Goal: Information Seeking & Learning: Learn about a topic

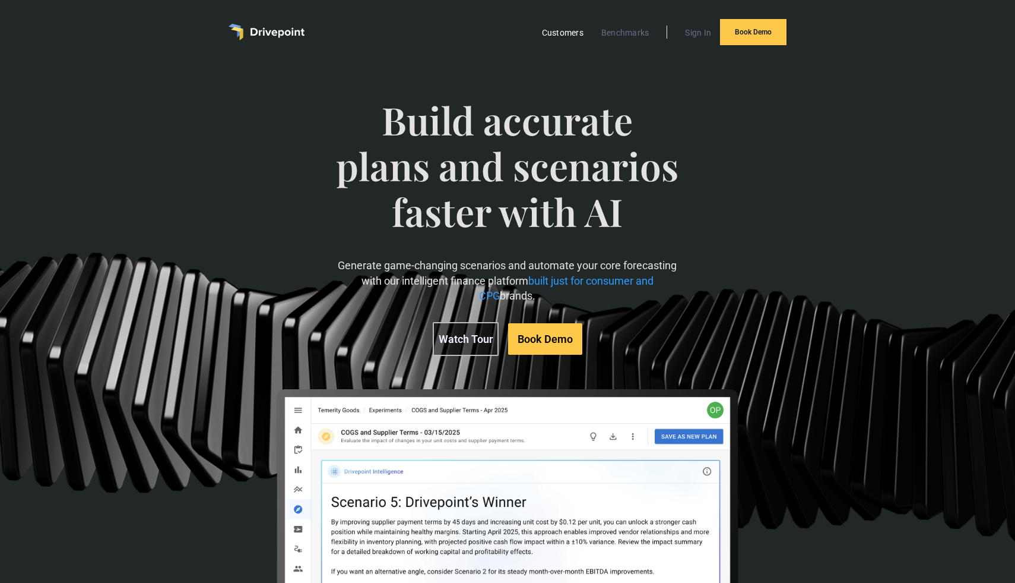
click at [566, 35] on link "Customers" at bounding box center [562, 32] width 53 height 15
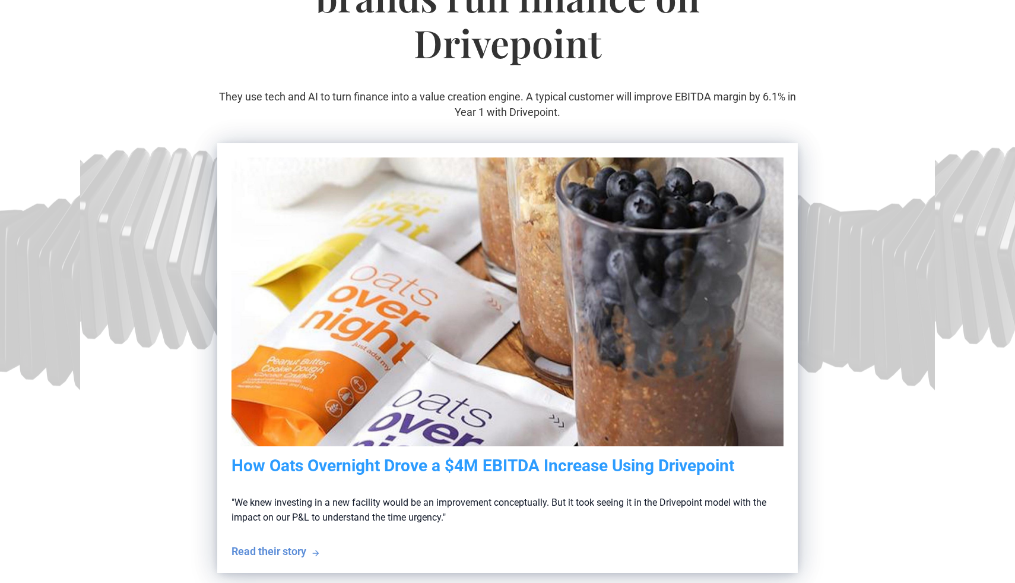
scroll to position [181, 0]
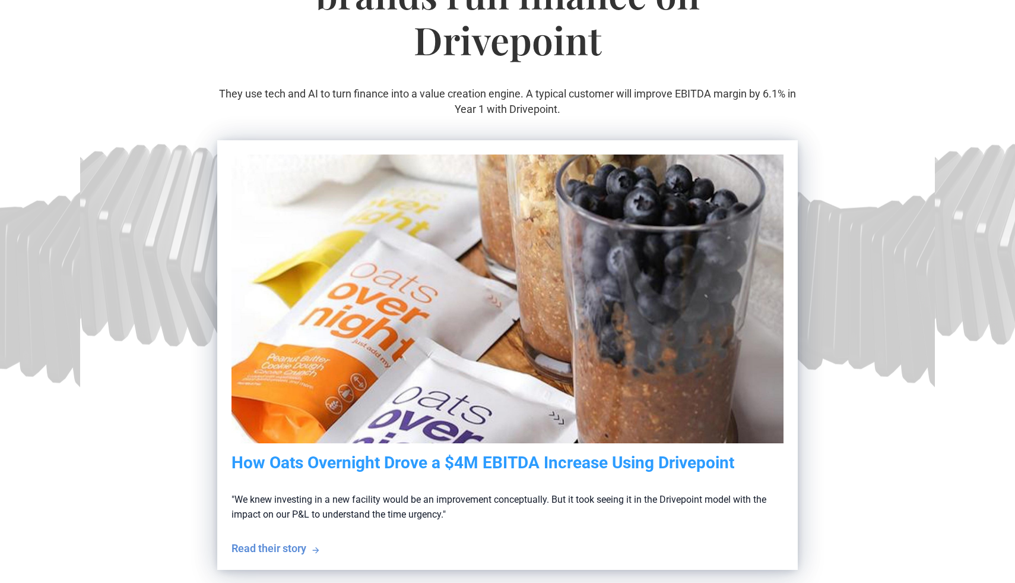
click at [828, 200] on section "The world's best consumer brands run finance on Drivepoint They use tech and AI…" at bounding box center [507, 245] width 1015 height 724
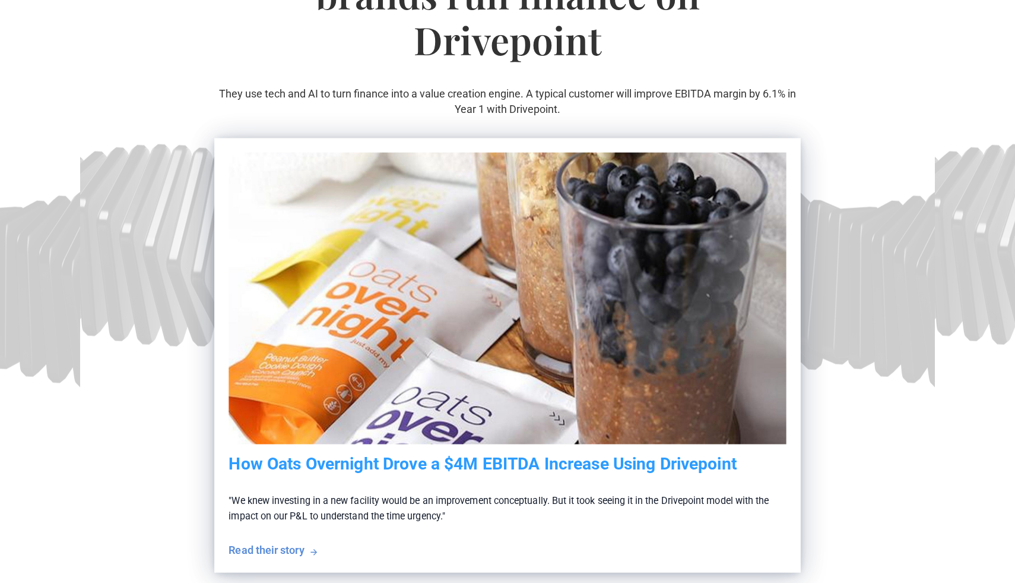
click at [311, 525] on p ""We knew investing in a new facility would be an improvement conceptually. But …" at bounding box center [508, 508] width 558 height 69
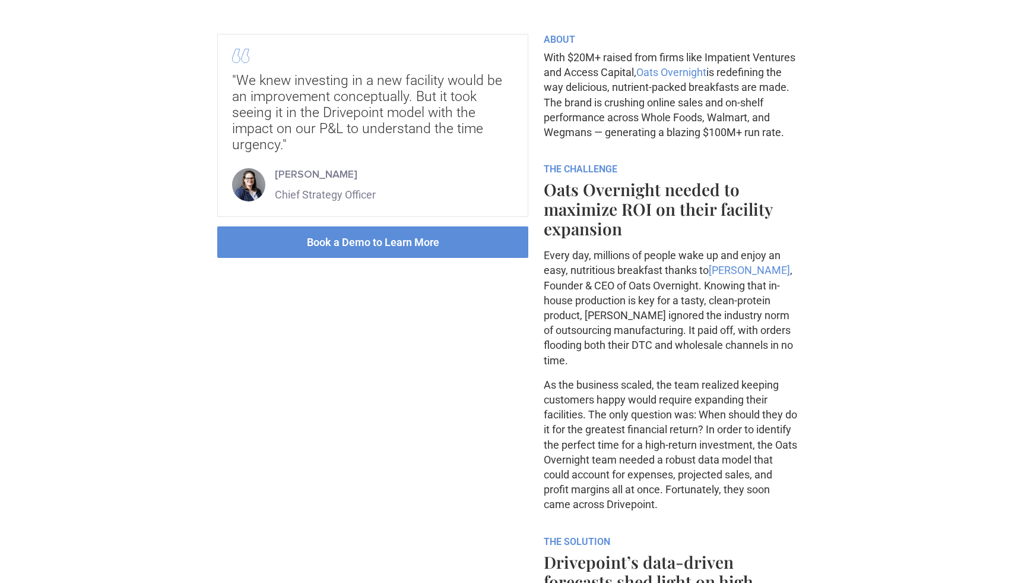
scroll to position [432, 0]
